Goal: Task Accomplishment & Management: Use online tool/utility

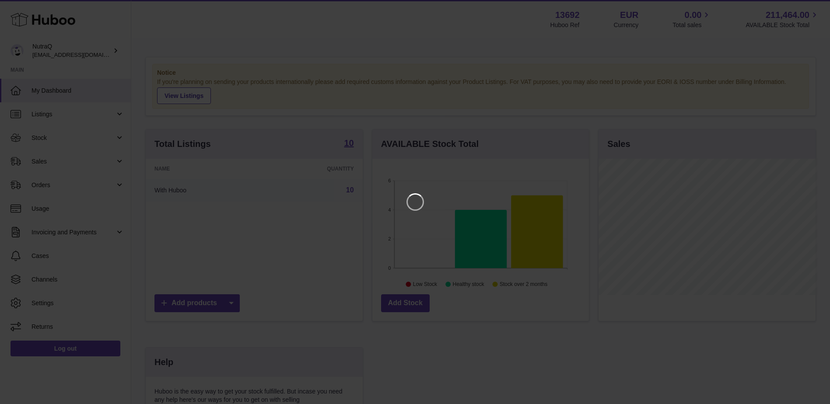
scroll to position [137, 219]
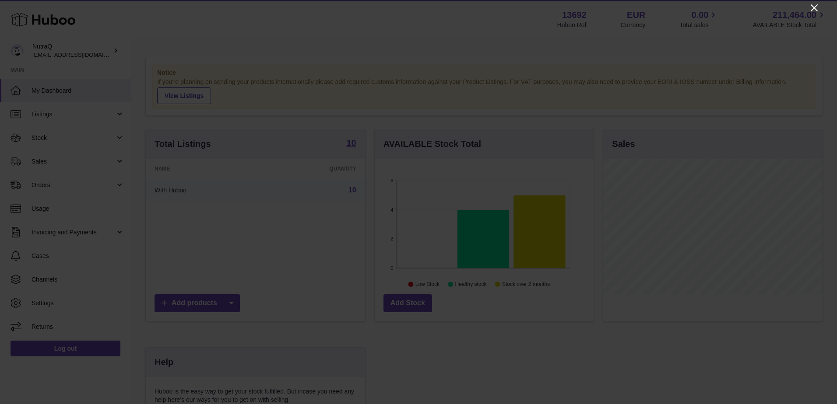
click at [812, 11] on icon "Close" at bounding box center [814, 8] width 11 height 11
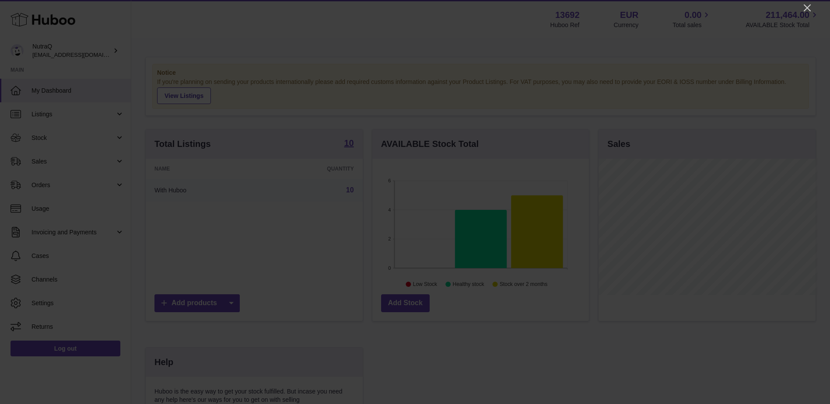
scroll to position [437547, 437466]
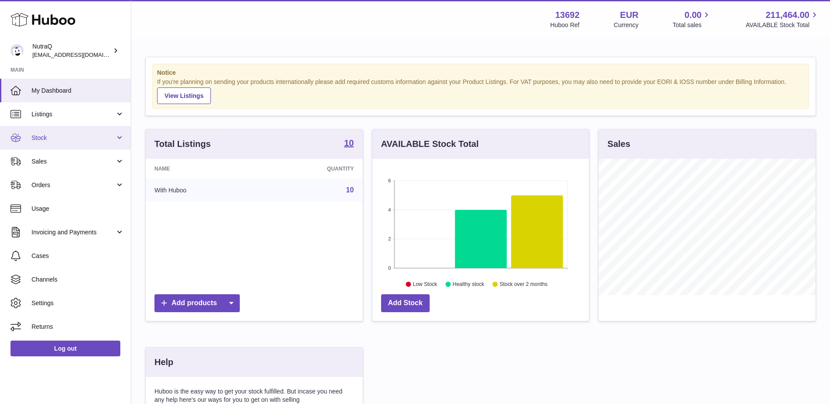
click at [48, 142] on span "Stock" at bounding box center [74, 138] width 84 height 8
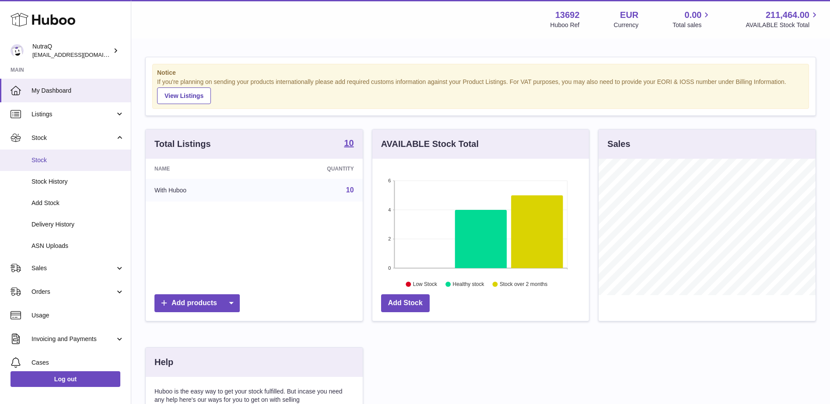
click at [44, 158] on span "Stock" at bounding box center [78, 160] width 93 height 8
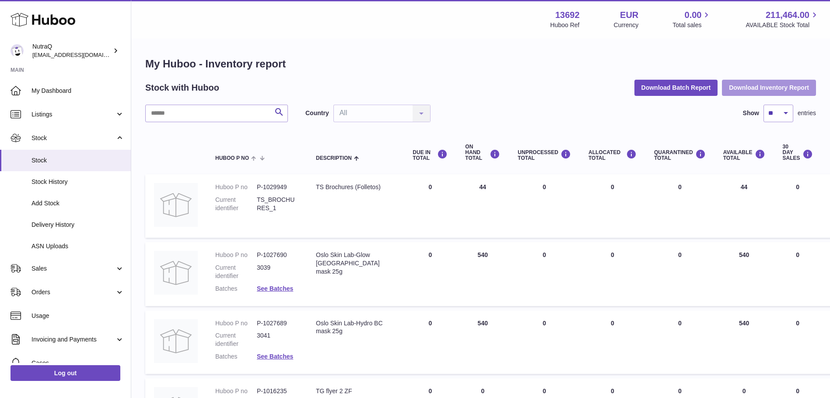
click at [759, 88] on button "Download Inventory Report" at bounding box center [769, 88] width 94 height 16
drag, startPoint x: 490, startPoint y: 45, endPoint x: 624, endPoint y: 29, distance: 134.9
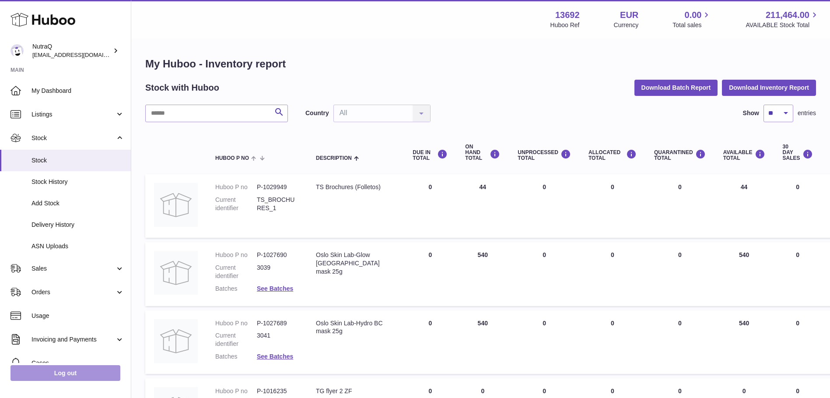
click at [80, 376] on link "Log out" at bounding box center [66, 373] width 110 height 16
